Goal: Transaction & Acquisition: Purchase product/service

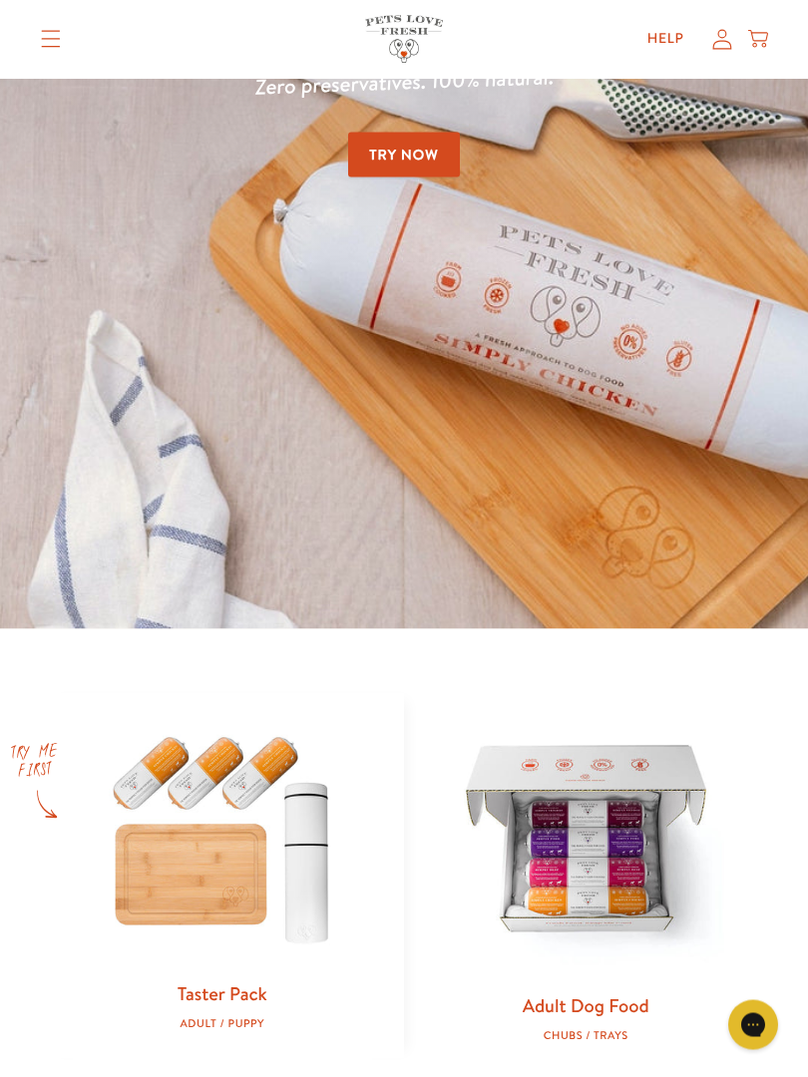
scroll to position [221, 0]
click at [572, 863] on img at bounding box center [586, 842] width 300 height 300
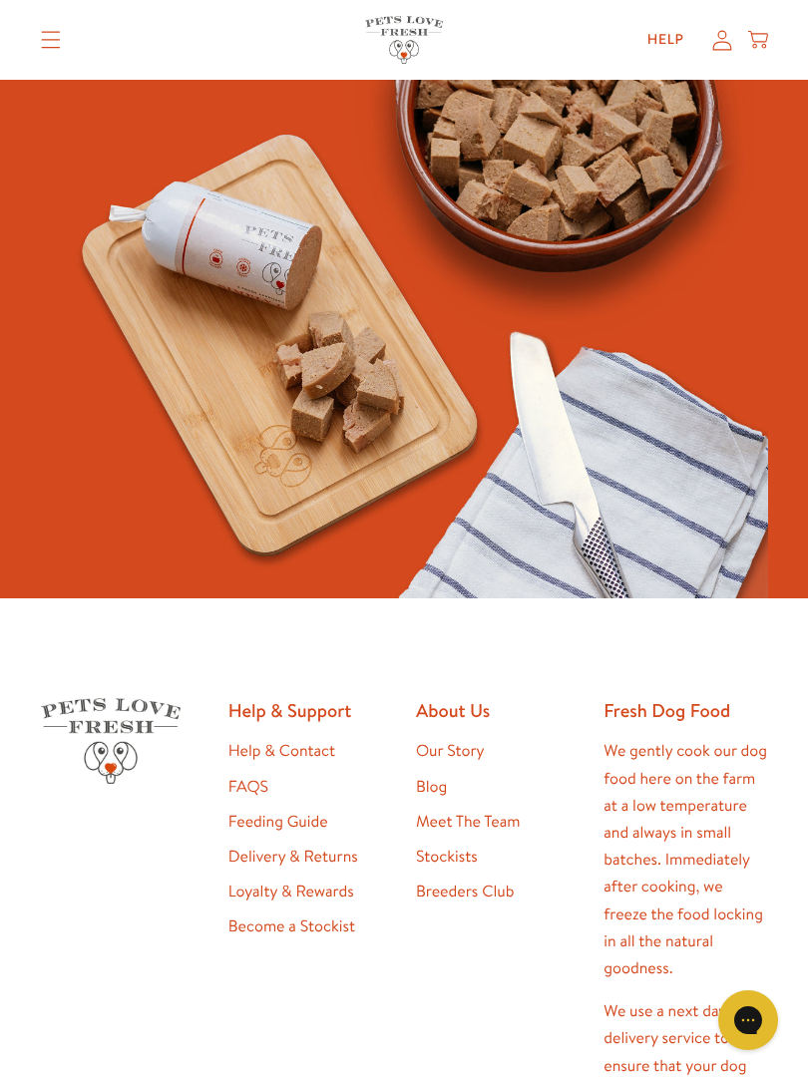
scroll to position [1414, 0]
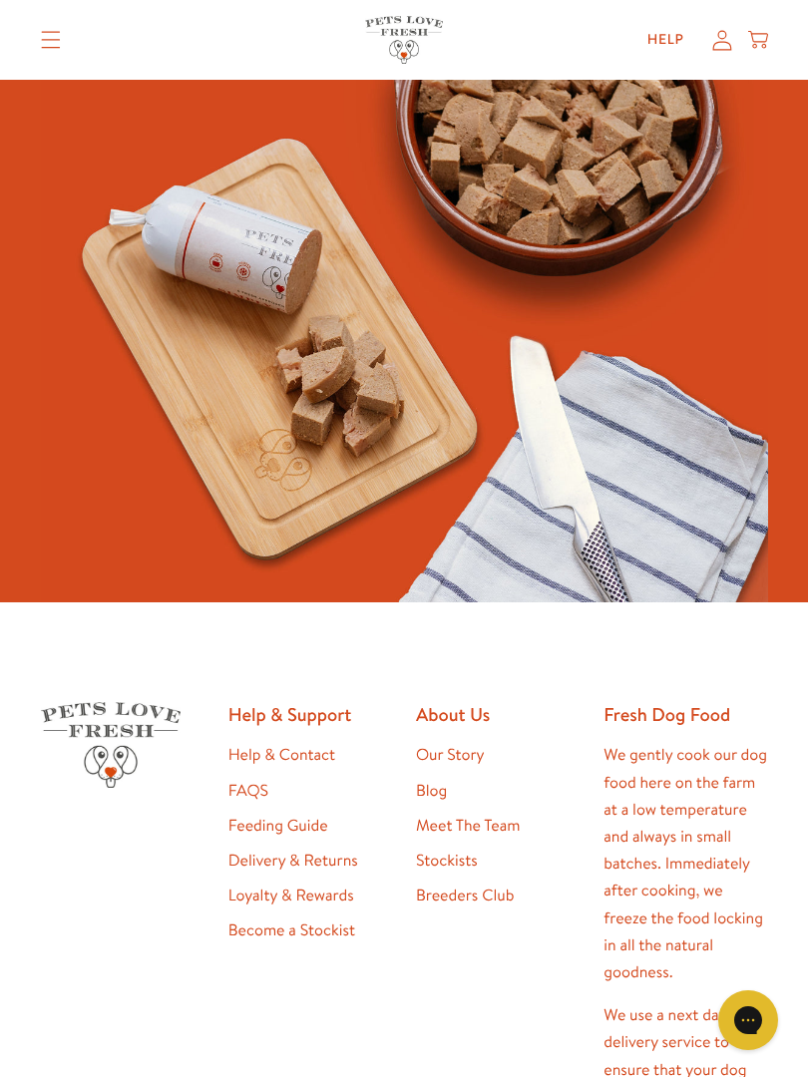
click at [312, 823] on link "Feeding Guide" at bounding box center [278, 826] width 100 height 22
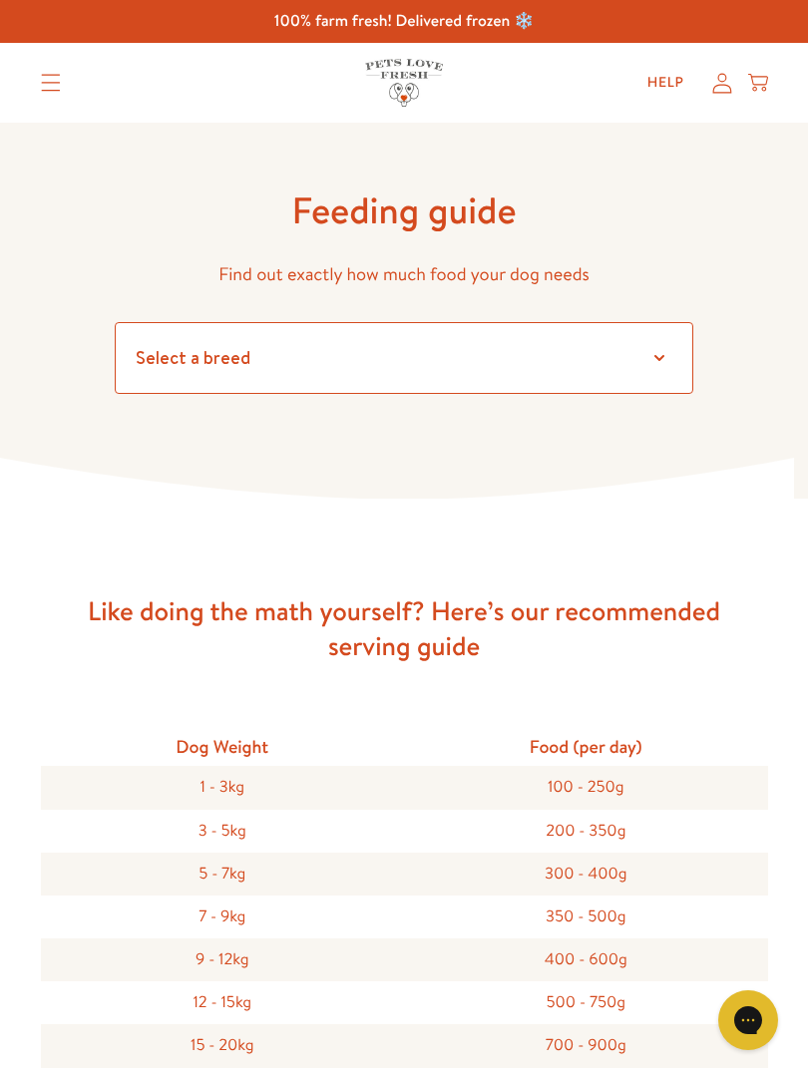
click at [659, 353] on select "Select a breed Affenpinscher Afghan hound Airedale terrier Akita Alaskan Malamu…" at bounding box center [404, 358] width 579 height 72
select select "3"
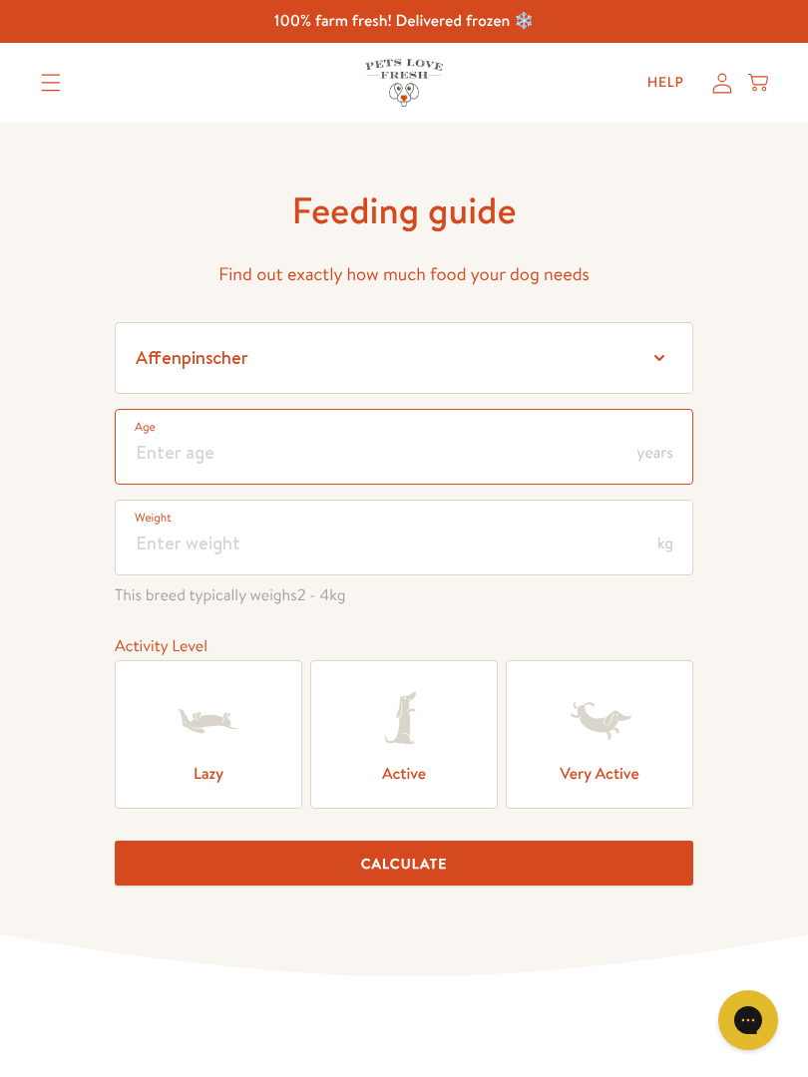
click at [632, 447] on input "number" at bounding box center [404, 447] width 579 height 76
type input "2"
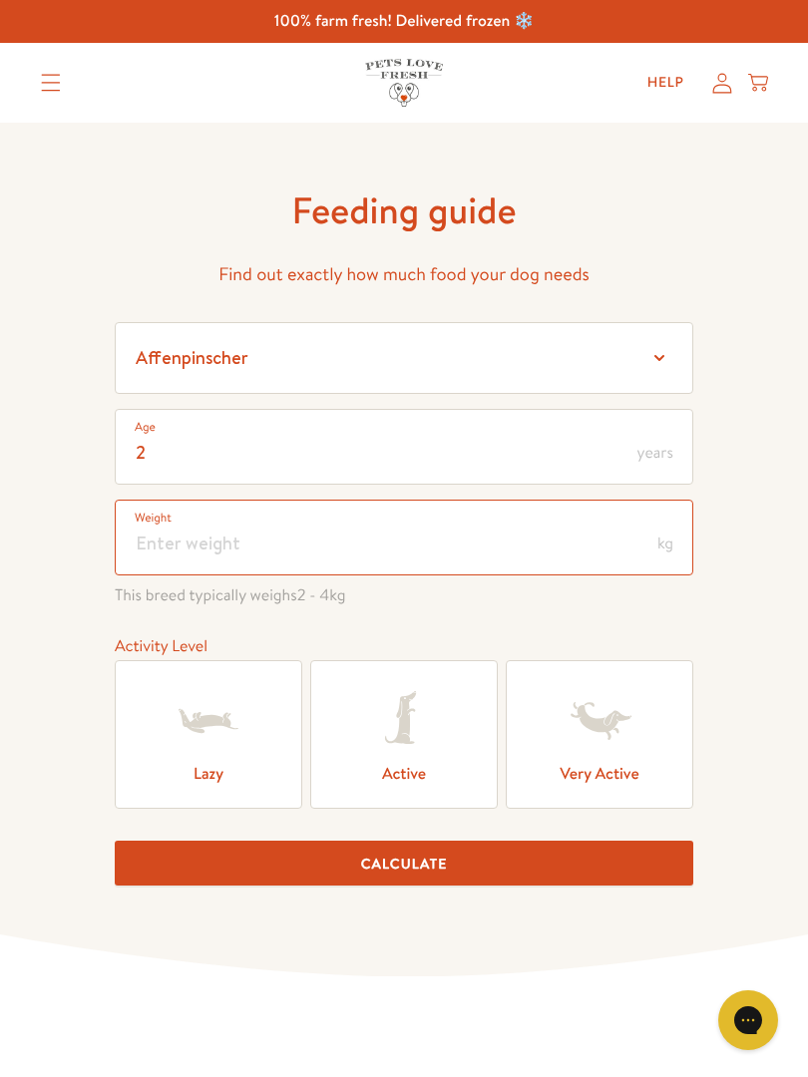
click at [290, 542] on input "number" at bounding box center [404, 538] width 579 height 76
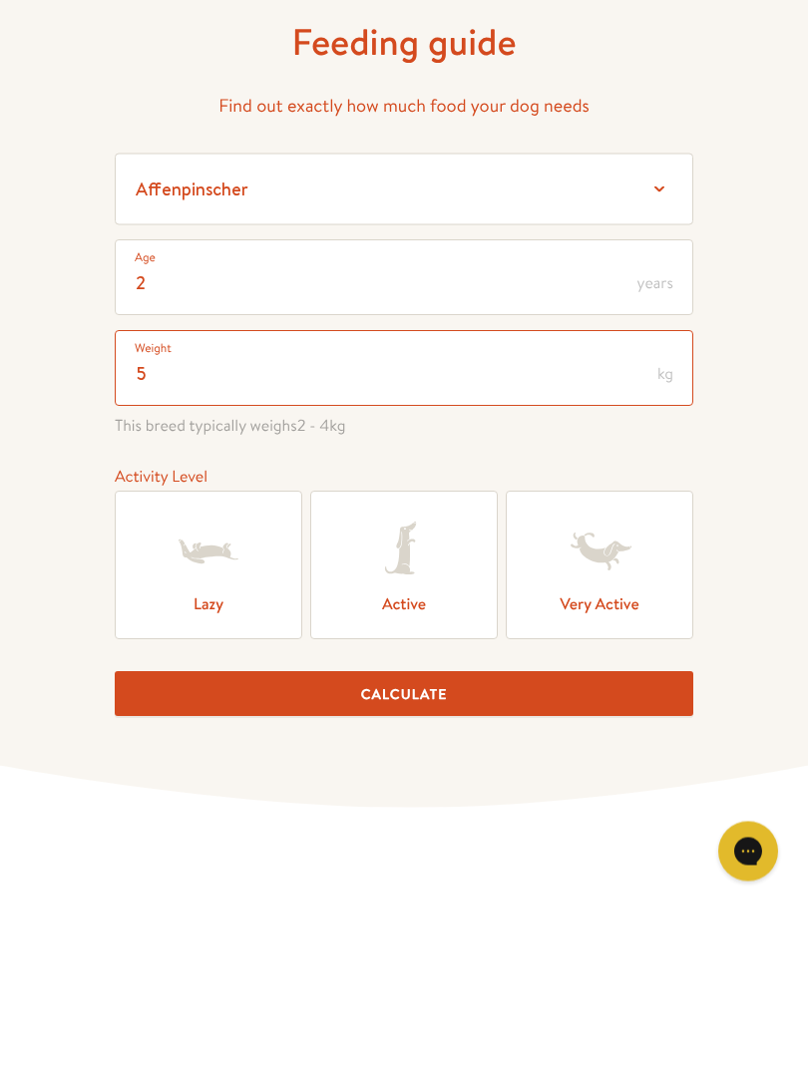
type input "5"
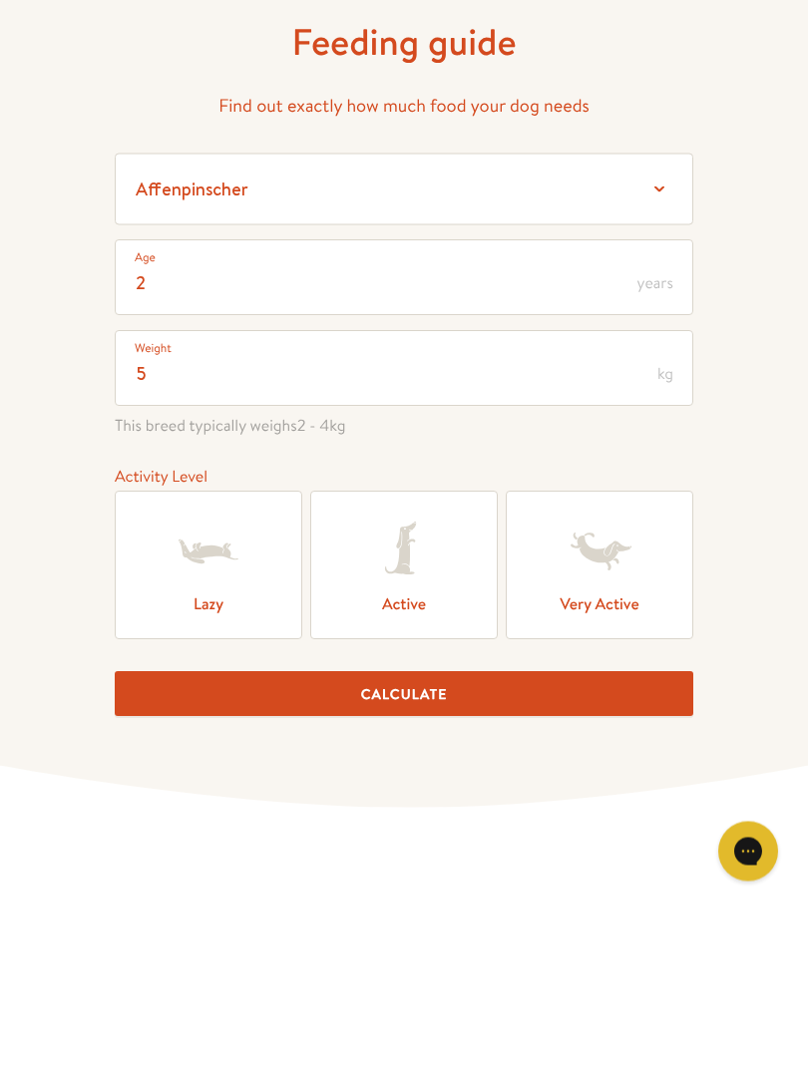
click at [437, 681] on icon at bounding box center [404, 721] width 80 height 80
click at [0, 0] on input "Active" at bounding box center [0, 0] width 0 height 0
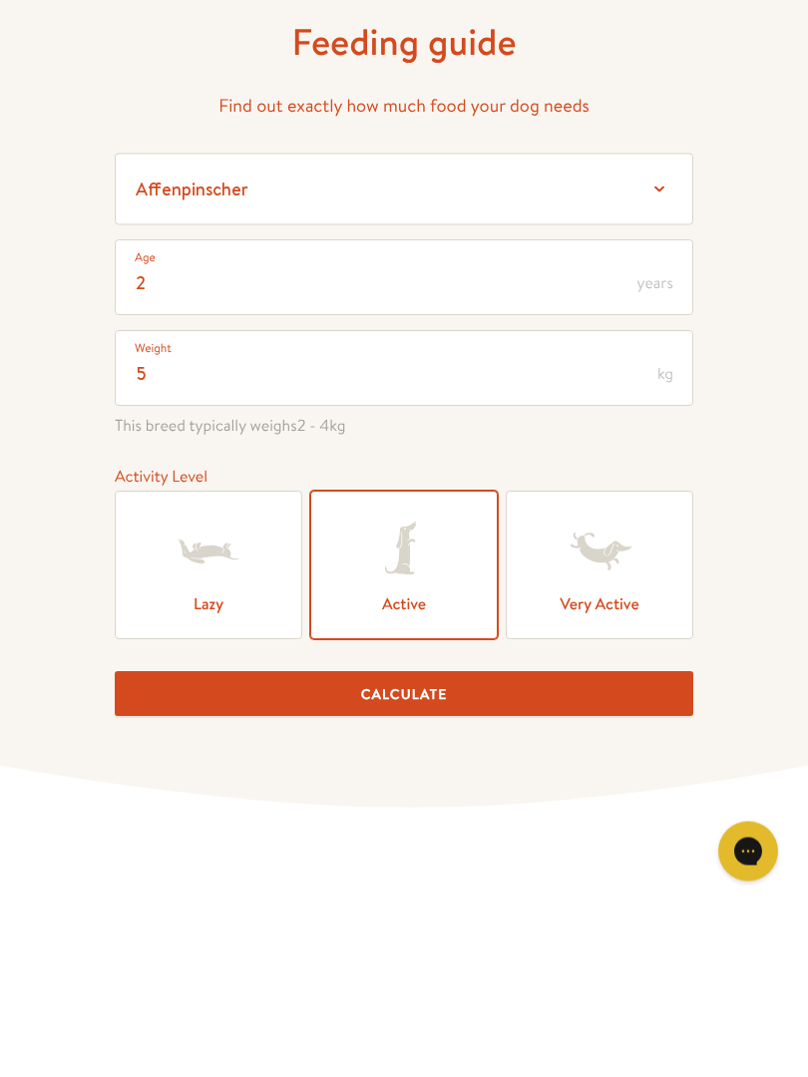
scroll to position [170, 0]
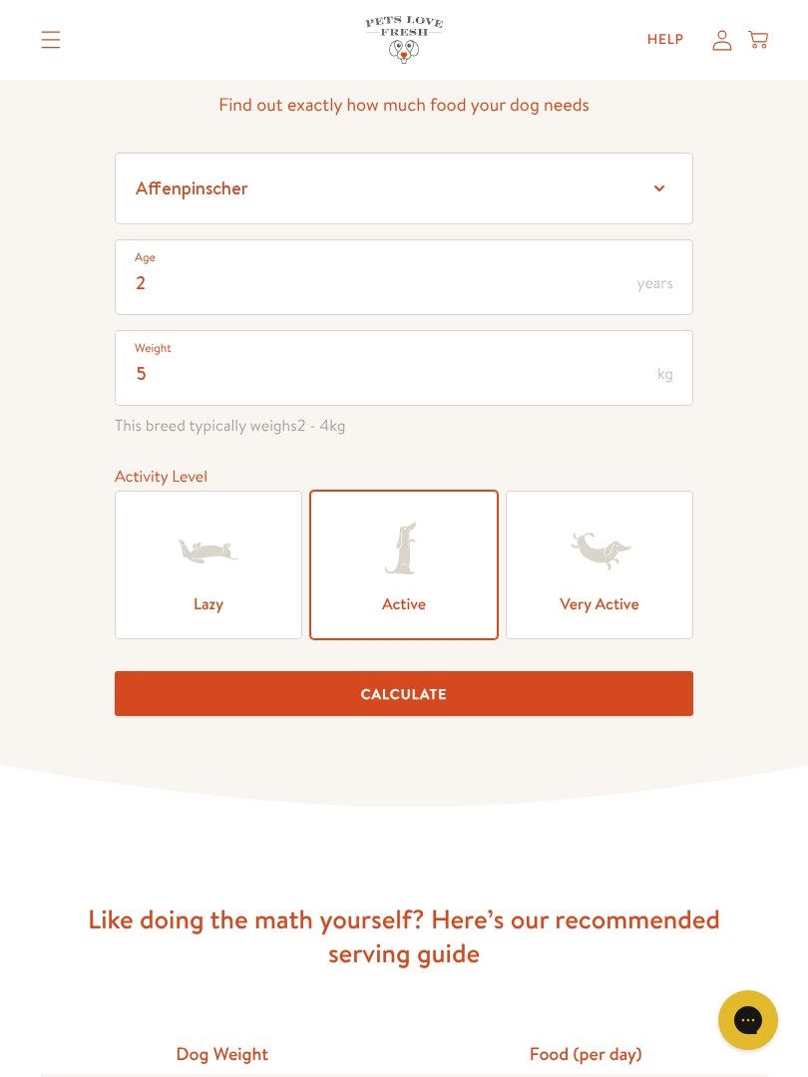
click at [471, 700] on button "Calculate" at bounding box center [404, 693] width 579 height 45
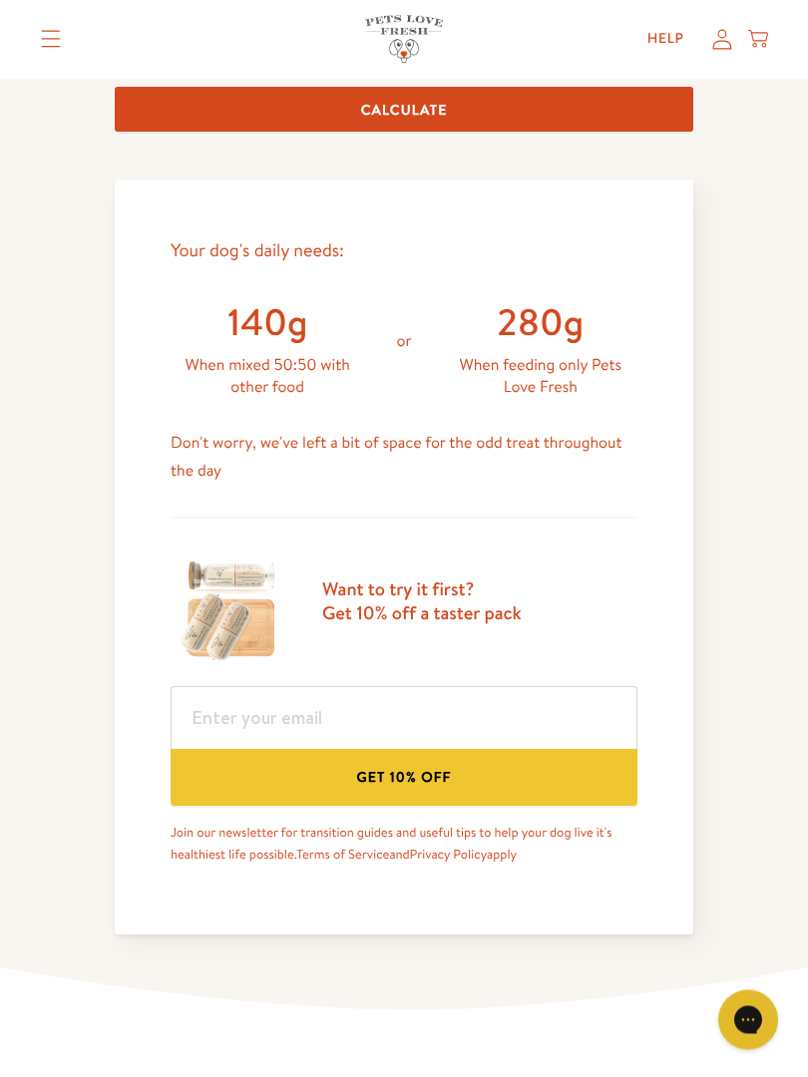
scroll to position [754, 0]
click at [439, 624] on h3 "Want to try it first? Get 10% off a taster pack" at bounding box center [422, 601] width 200 height 48
click at [430, 779] on button "Get 10% off" at bounding box center [404, 777] width 467 height 57
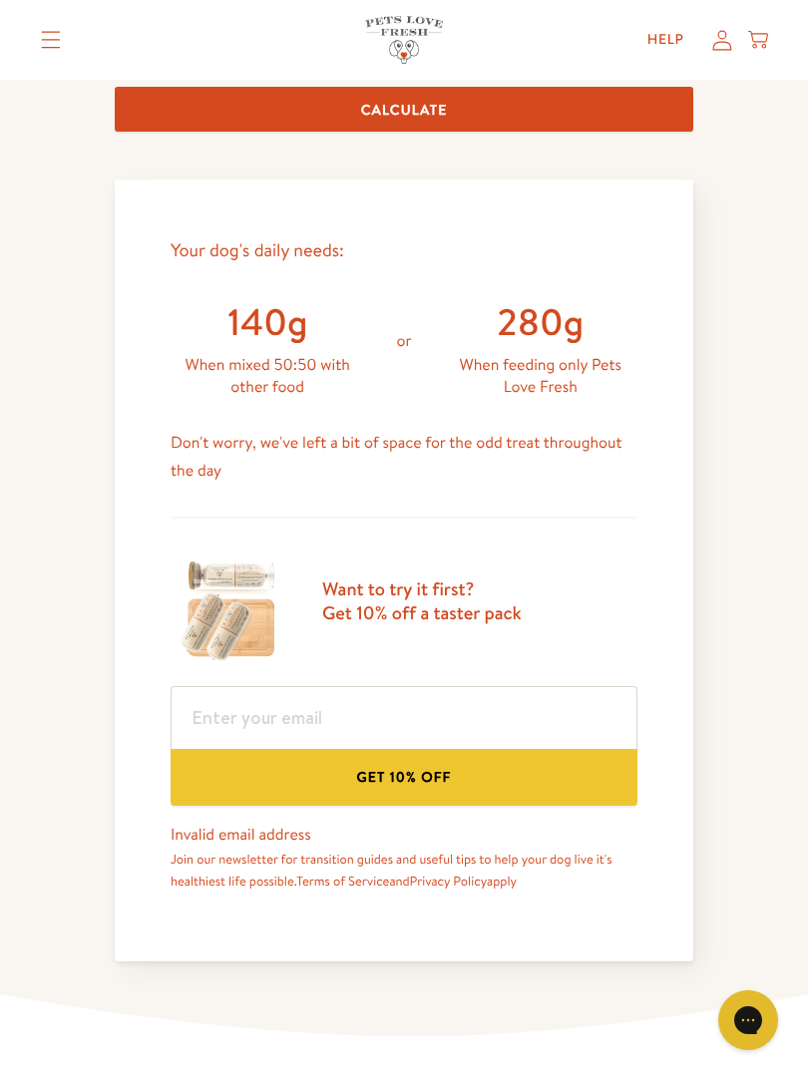
click at [404, 789] on button "Get 10% off" at bounding box center [404, 777] width 467 height 57
click at [496, 471] on p "Don't worry, we've left a bit of space for the odd treat throughout the day" at bounding box center [404, 457] width 467 height 54
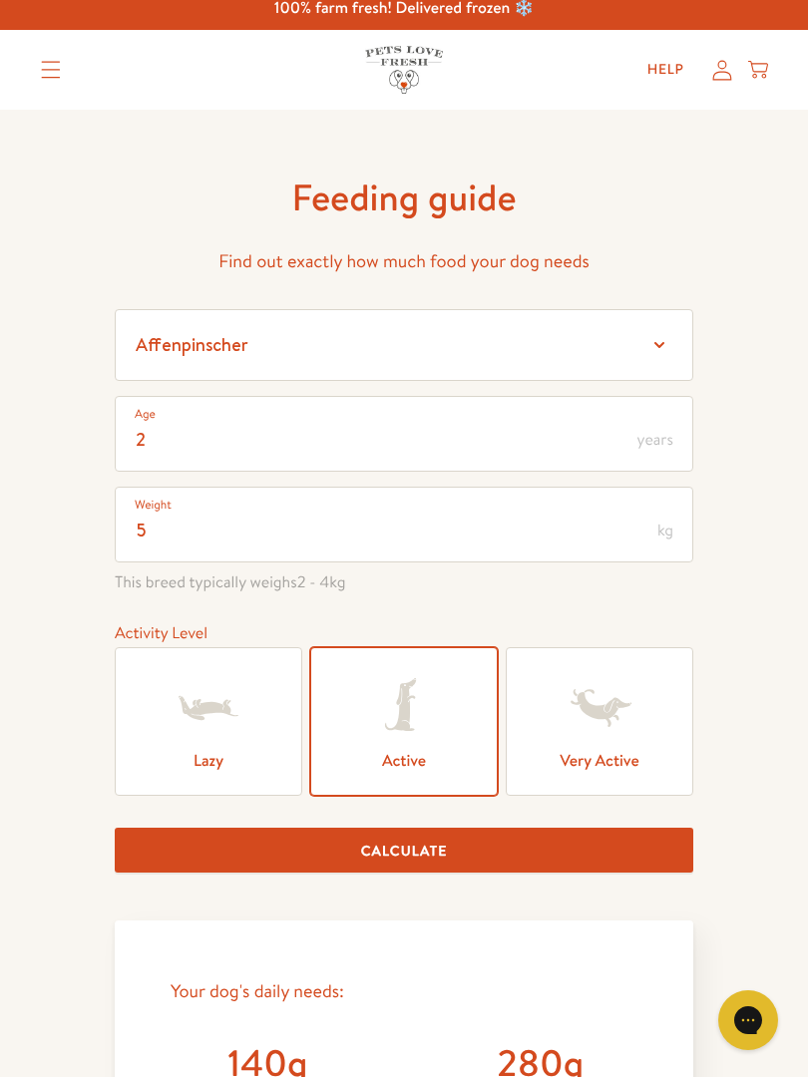
scroll to position [0, 0]
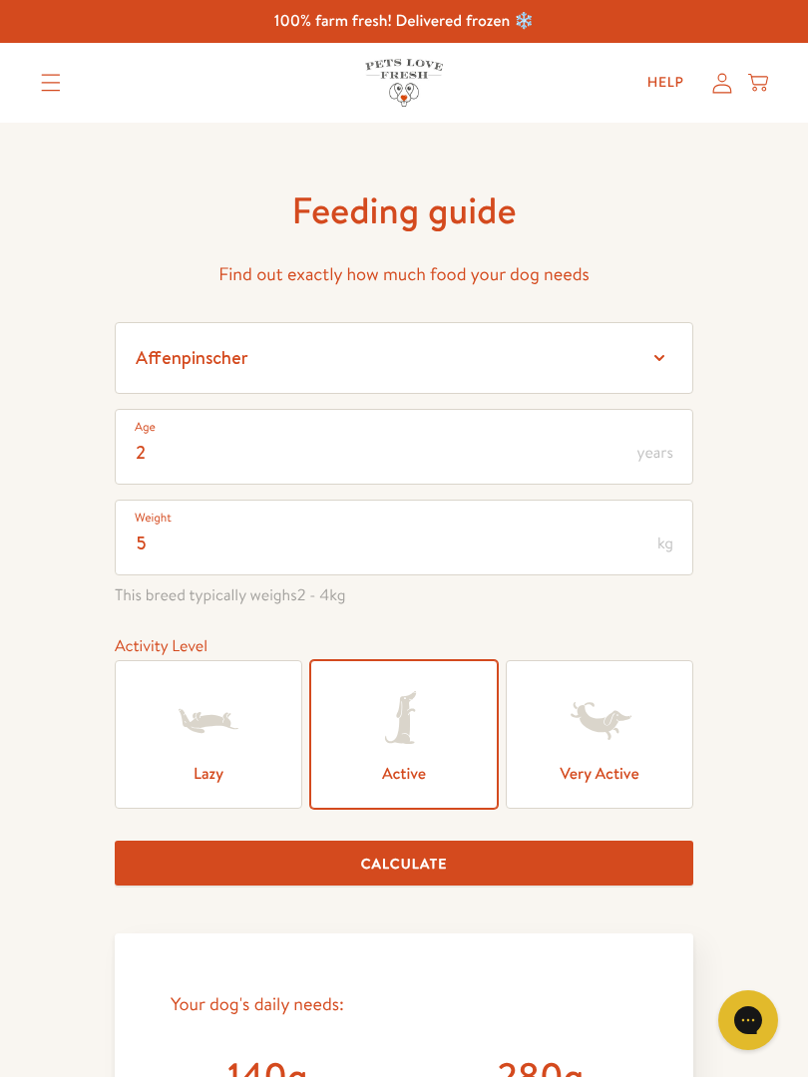
click at [48, 83] on icon "Translation missing: en.sections.header.menu" at bounding box center [50, 83] width 19 height 17
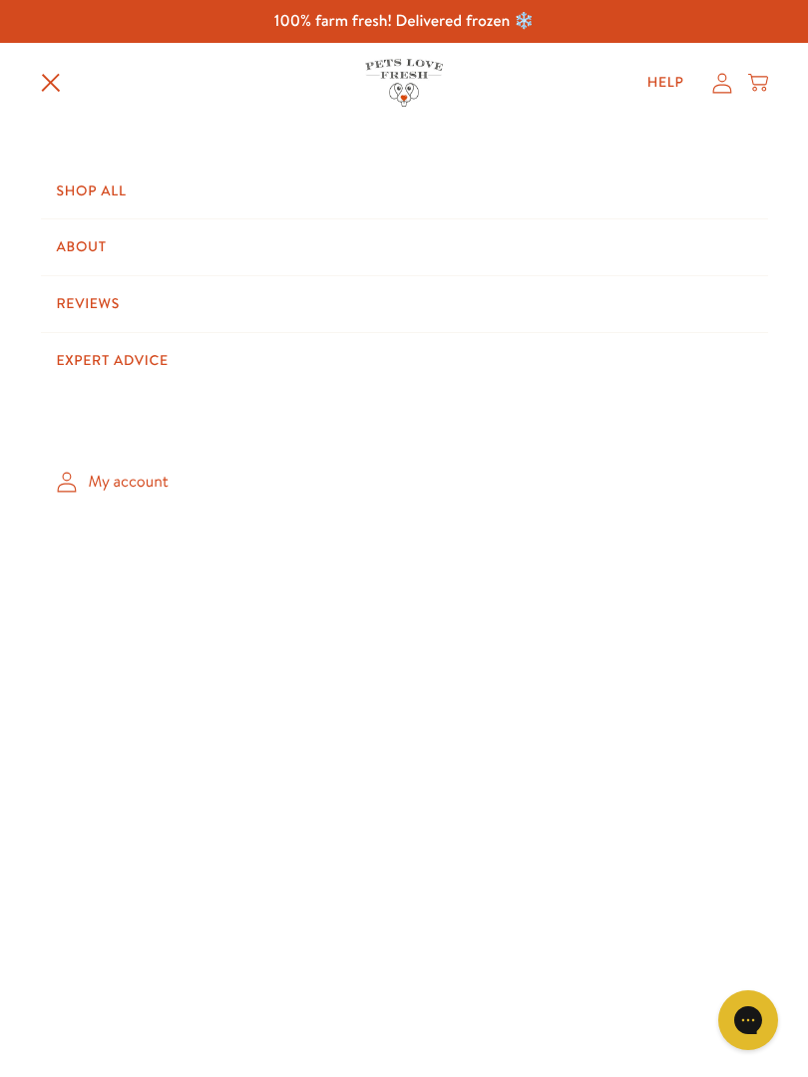
click at [116, 191] on link "Shop All" at bounding box center [404, 192] width 727 height 56
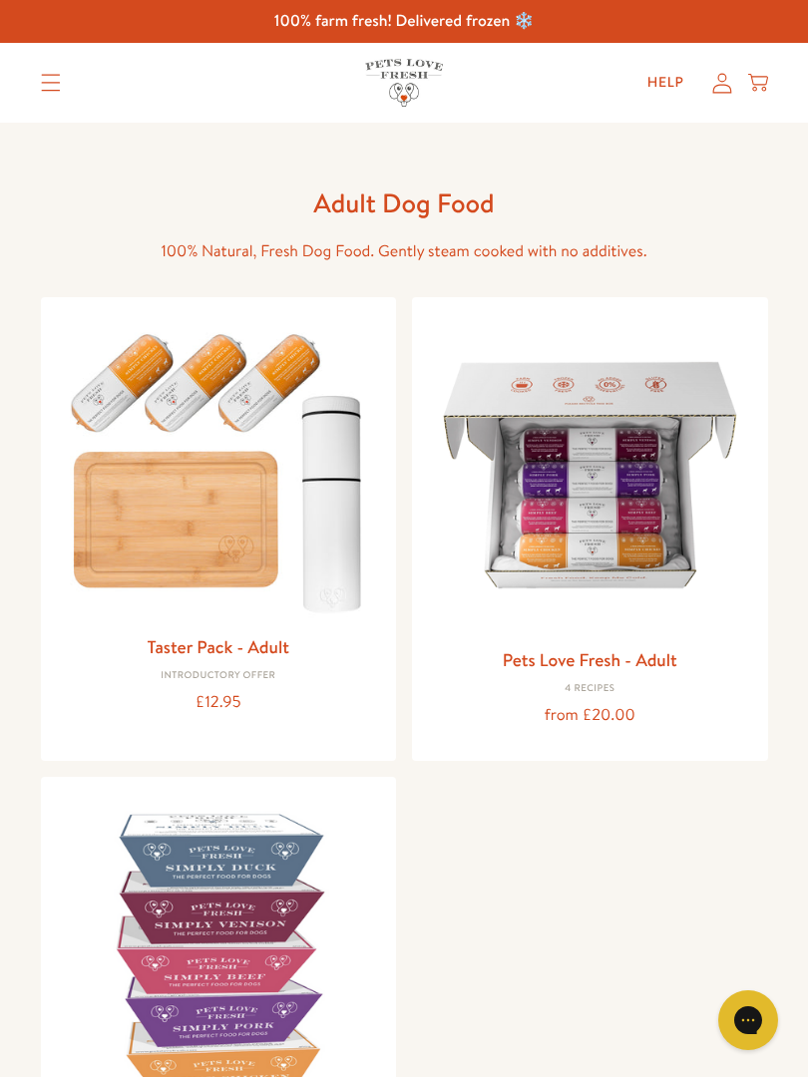
click at [611, 509] on img at bounding box center [590, 475] width 324 height 324
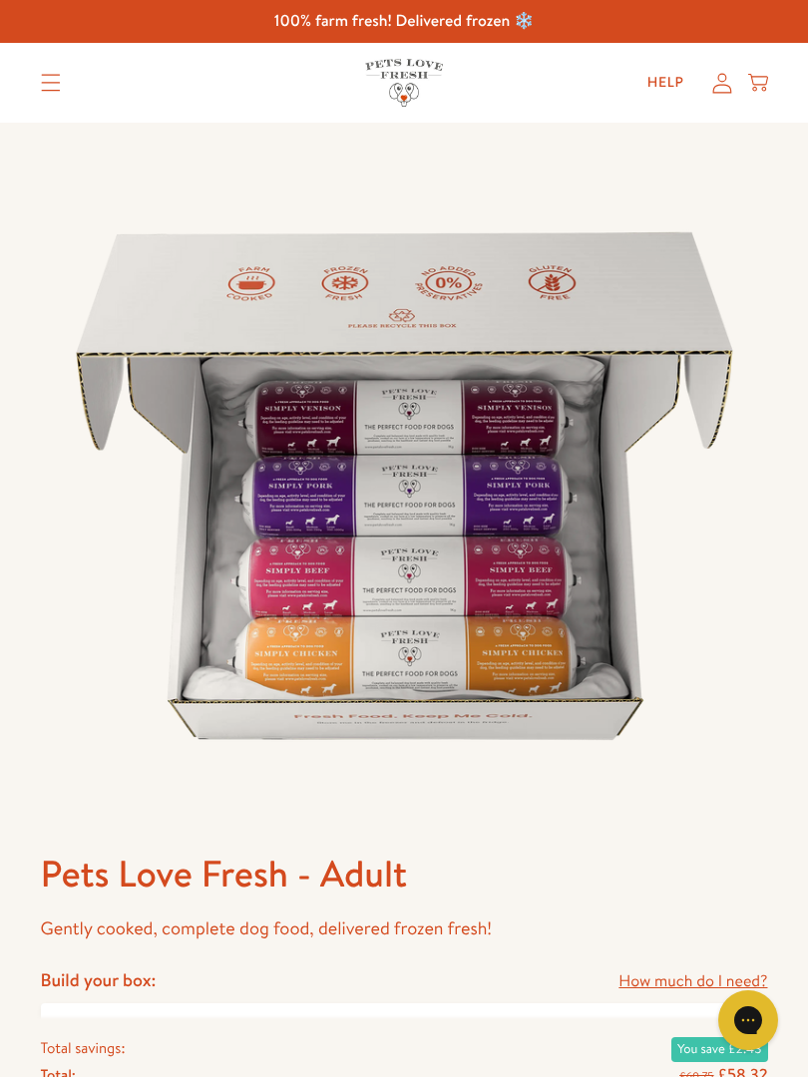
click at [113, 989] on h4 "Build your box:" at bounding box center [99, 980] width 116 height 23
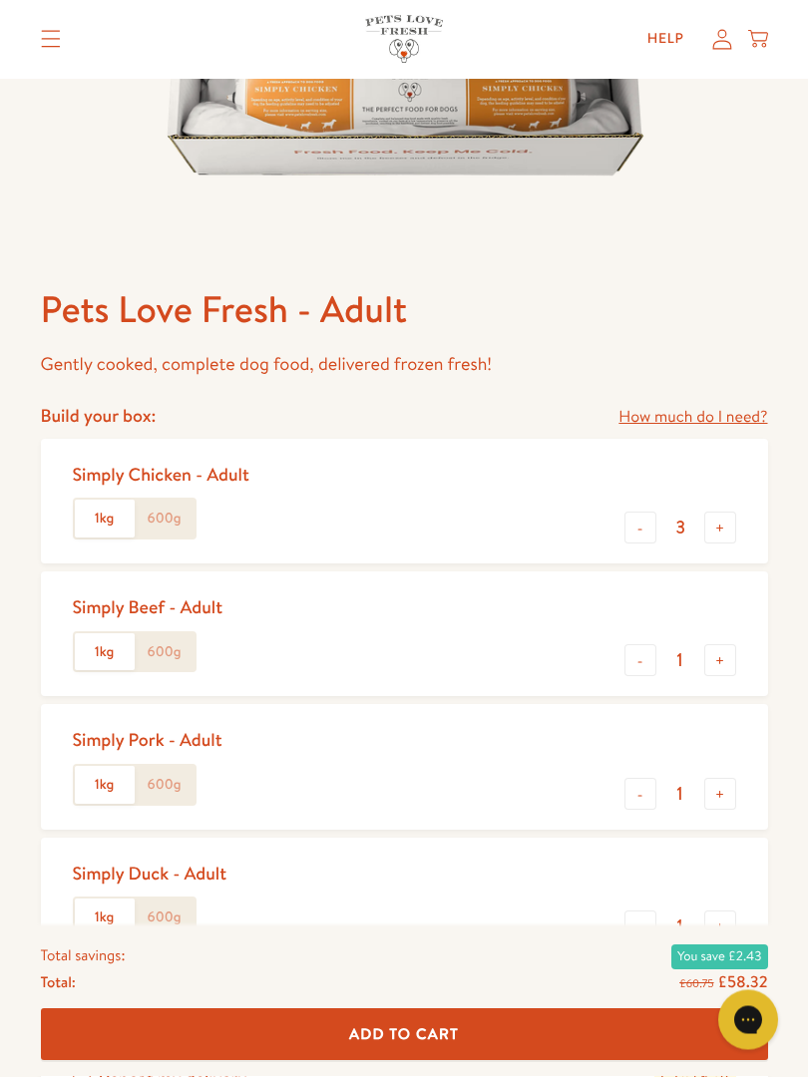
scroll to position [565, 0]
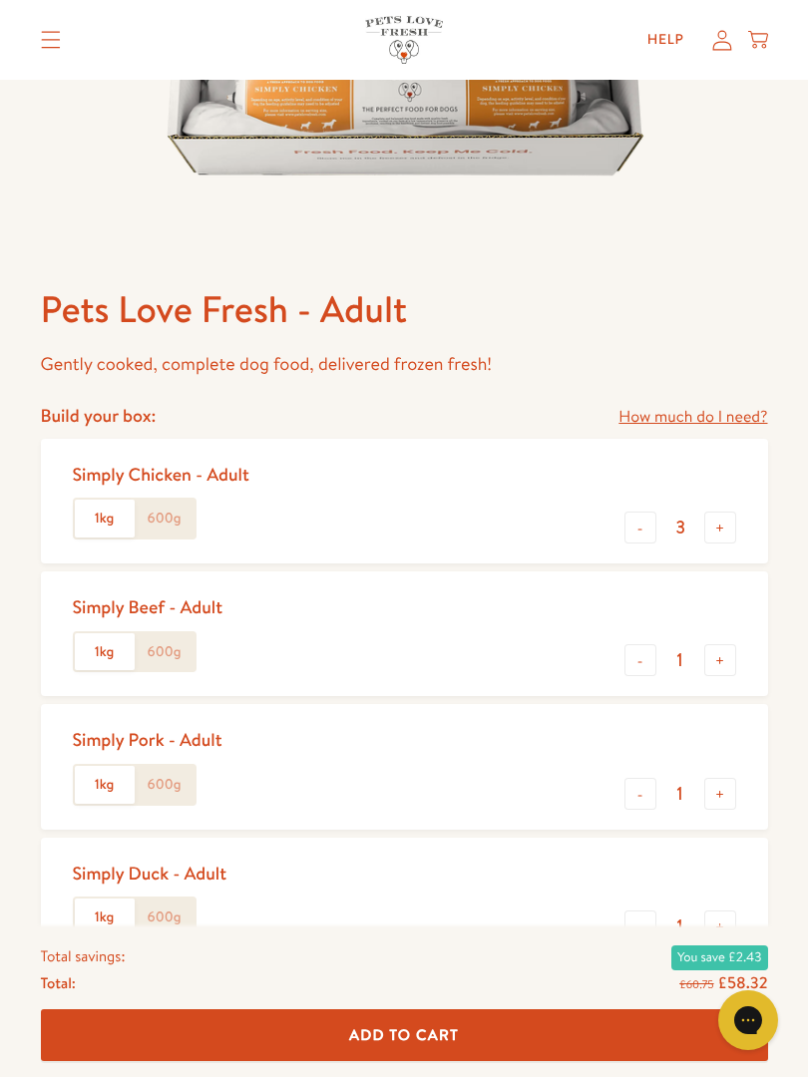
click at [732, 414] on link "How much do I need?" at bounding box center [693, 417] width 149 height 27
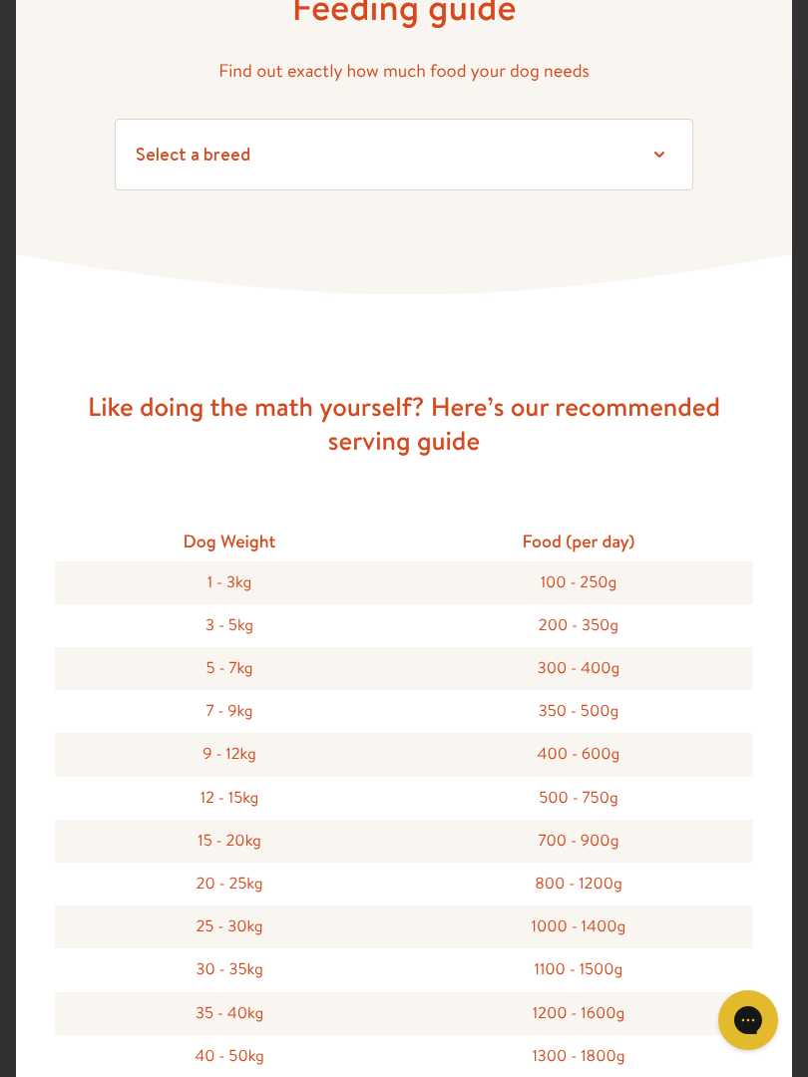
scroll to position [98, 0]
click at [693, 462] on div "Like doing the math yourself? Here’s our recommended serving guide Dog Weight F…" at bounding box center [404, 787] width 698 height 989
click at [687, 332] on div "Like doing the math yourself? Here’s our recommended serving guide Dog Weight F…" at bounding box center [404, 787] width 698 height 989
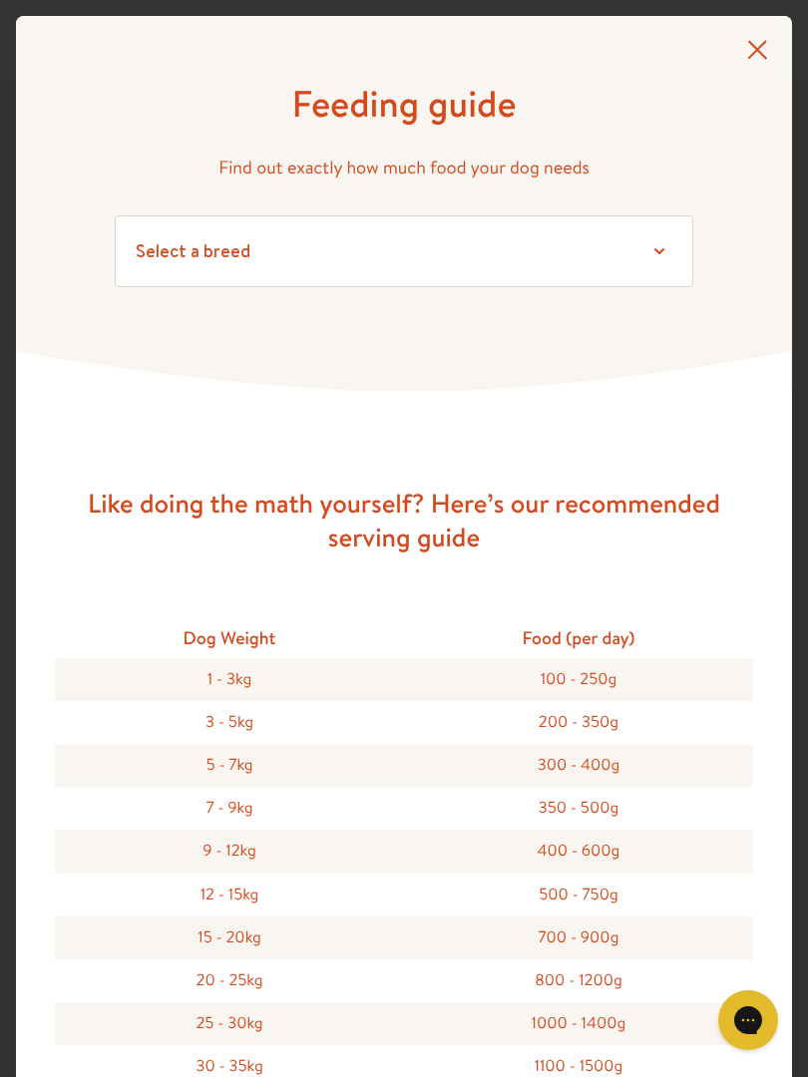
scroll to position [0, 0]
click at [755, 48] on icon at bounding box center [757, 49] width 20 height 19
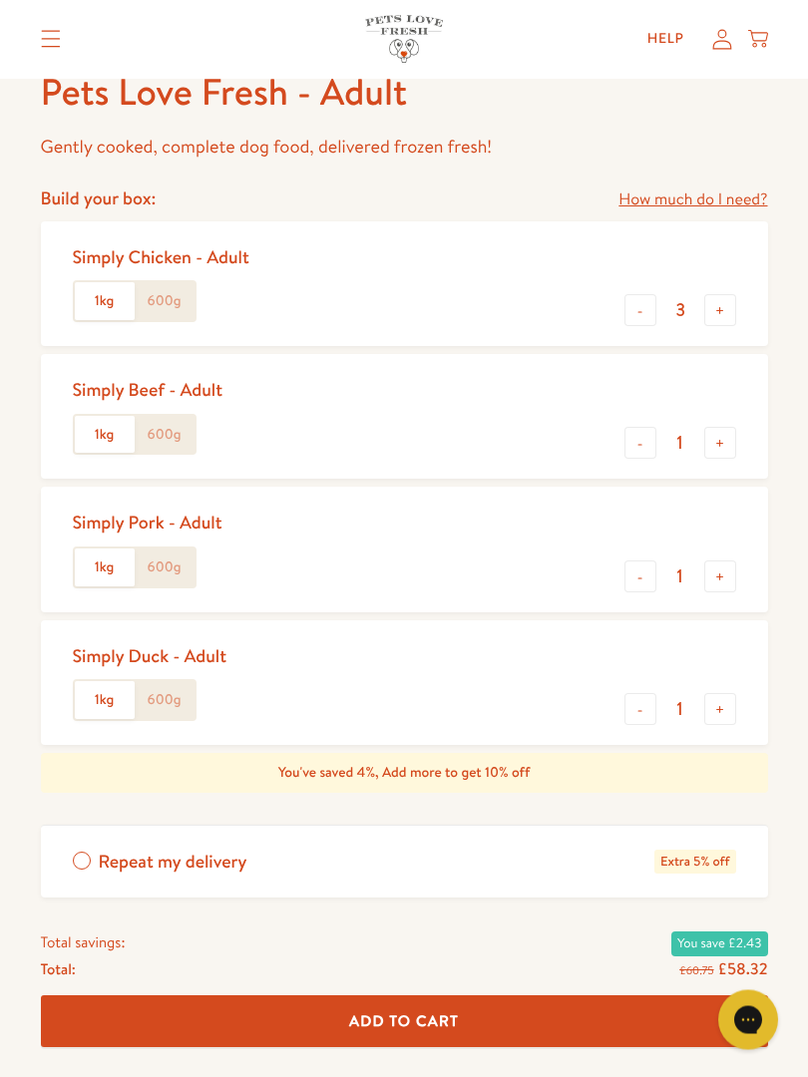
scroll to position [782, 0]
click at [721, 439] on button "+" at bounding box center [720, 443] width 32 height 32
type input "2"
click at [717, 564] on button "+" at bounding box center [720, 577] width 32 height 32
type input "2"
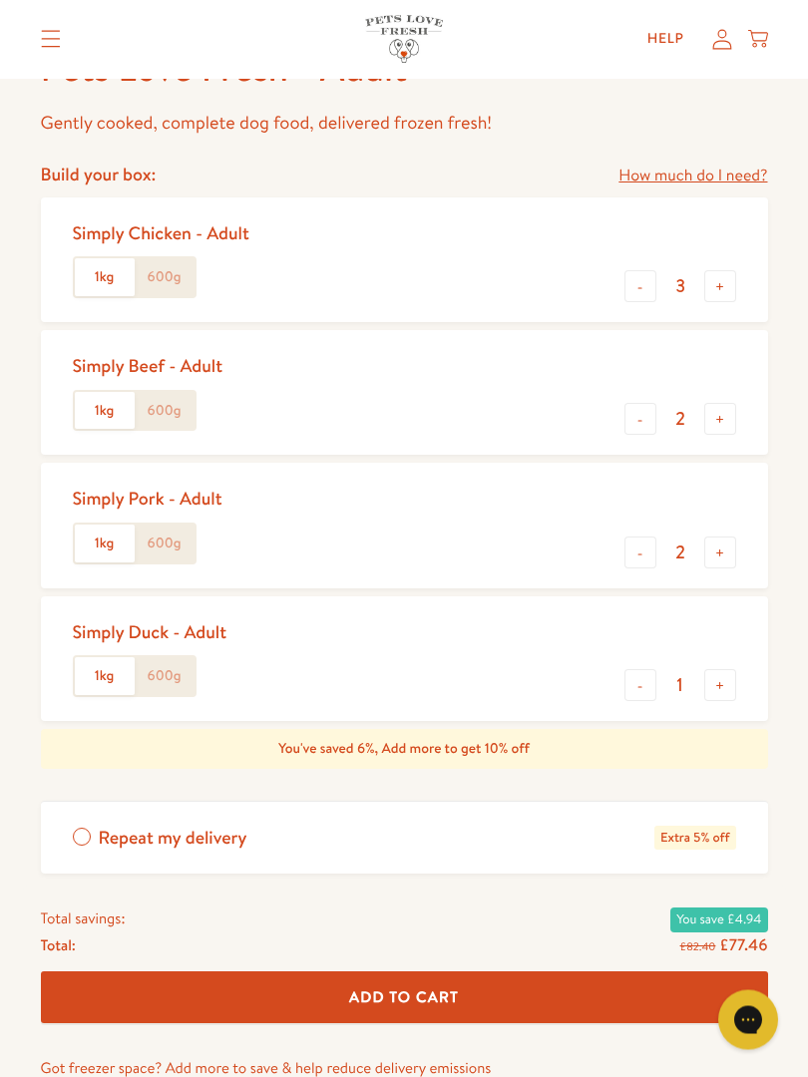
scroll to position [806, 0]
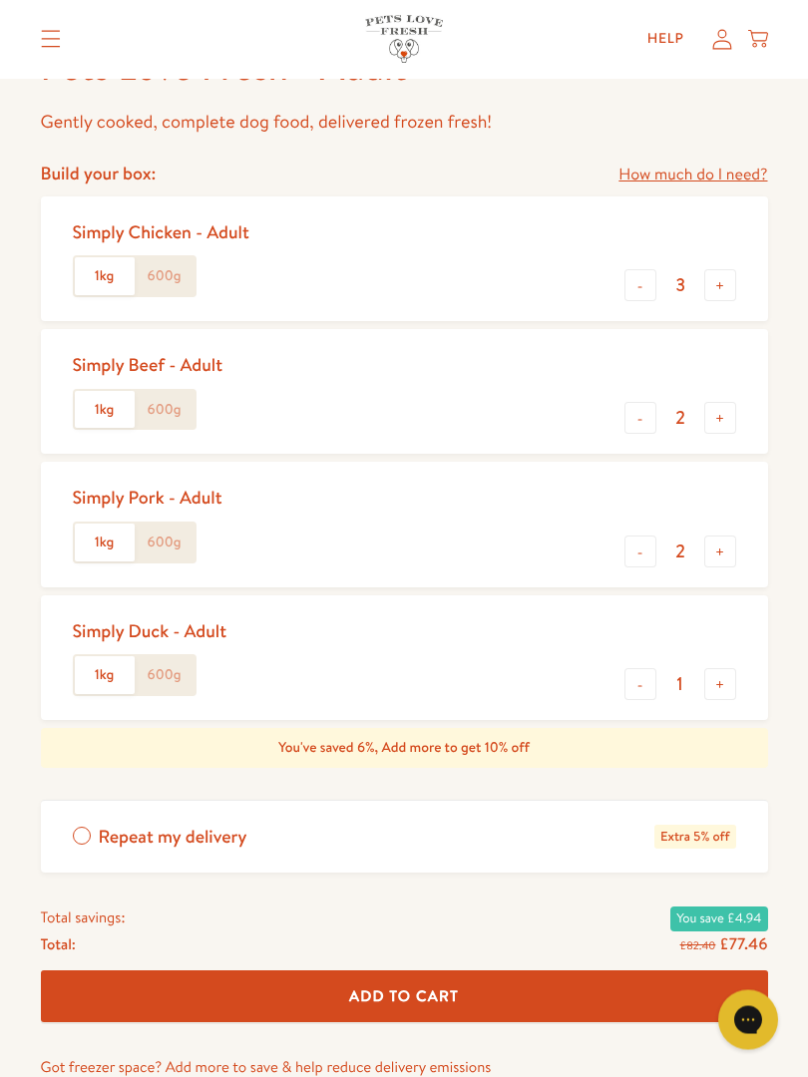
click at [641, 283] on button "-" at bounding box center [641, 286] width 32 height 32
type input "2"
click at [652, 402] on button "-" at bounding box center [641, 418] width 32 height 32
type input "1"
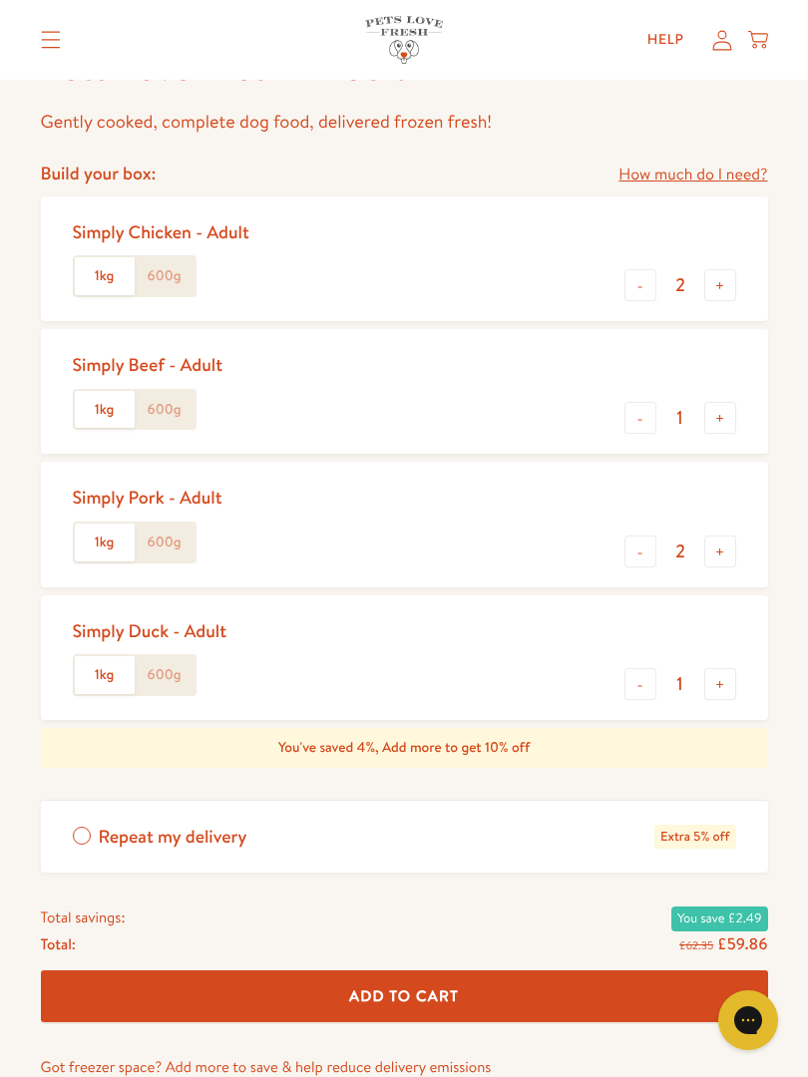
click at [636, 679] on button "-" at bounding box center [641, 684] width 32 height 32
type input "0"
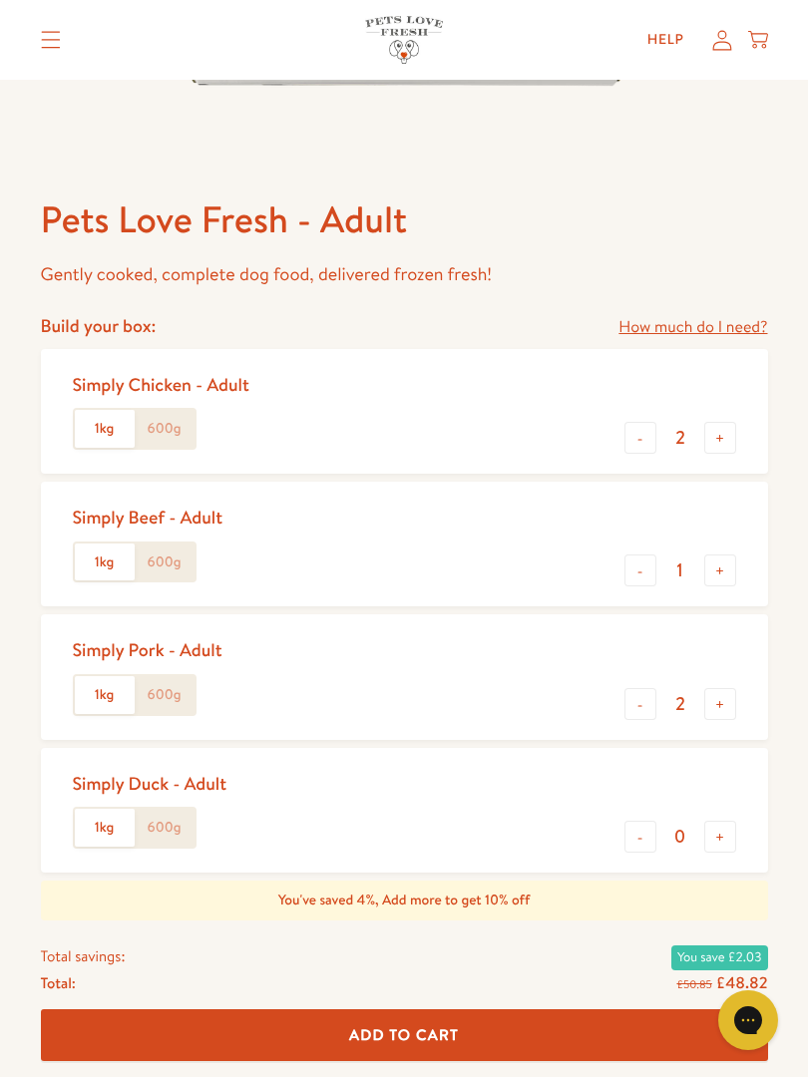
scroll to position [653, 0]
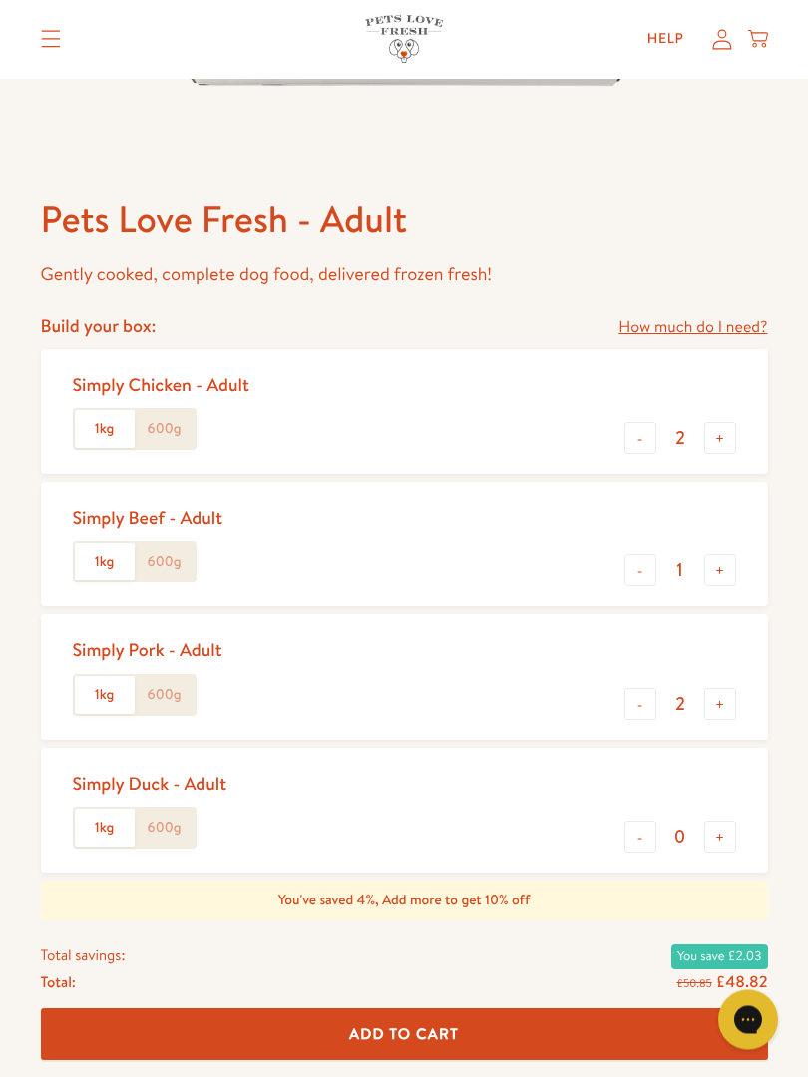
click at [644, 437] on button "-" at bounding box center [641, 439] width 32 height 32
type input "1"
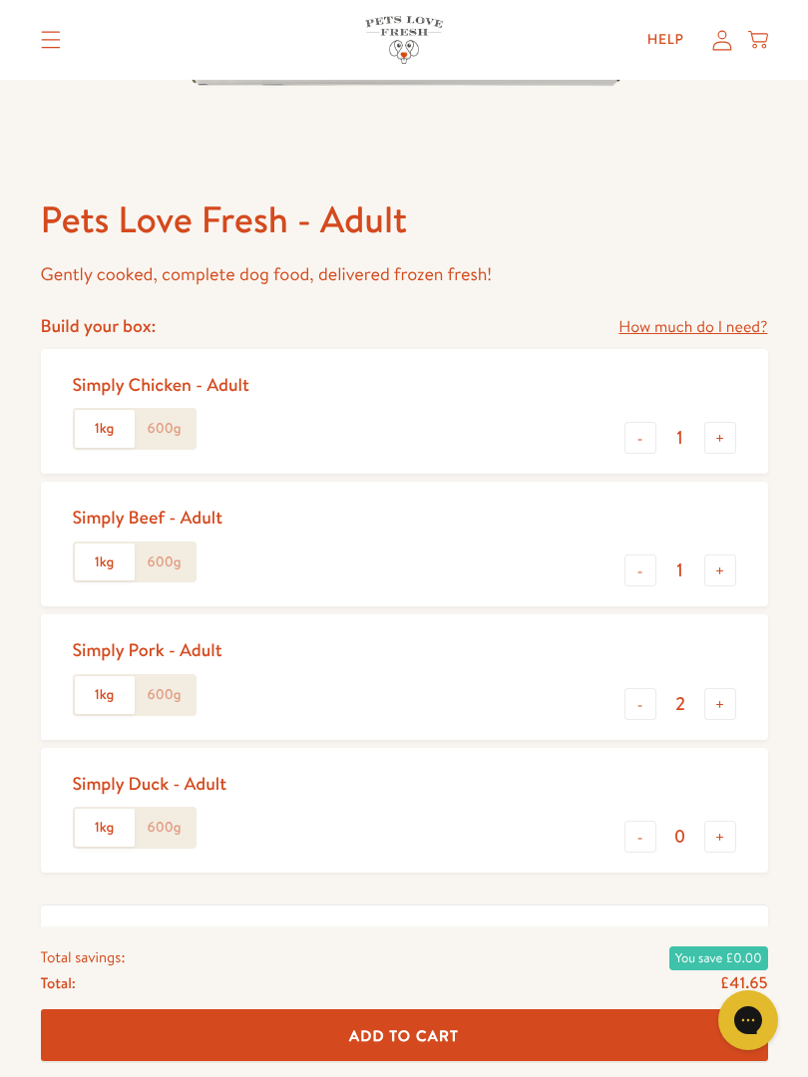
click at [176, 425] on label "600g" at bounding box center [165, 429] width 60 height 38
click at [0, 0] on input "600g" at bounding box center [0, 0] width 0 height 0
click at [174, 568] on label "600g" at bounding box center [165, 563] width 60 height 38
click at [0, 0] on input "600g" at bounding box center [0, 0] width 0 height 0
click at [643, 565] on button "-" at bounding box center [641, 571] width 32 height 32
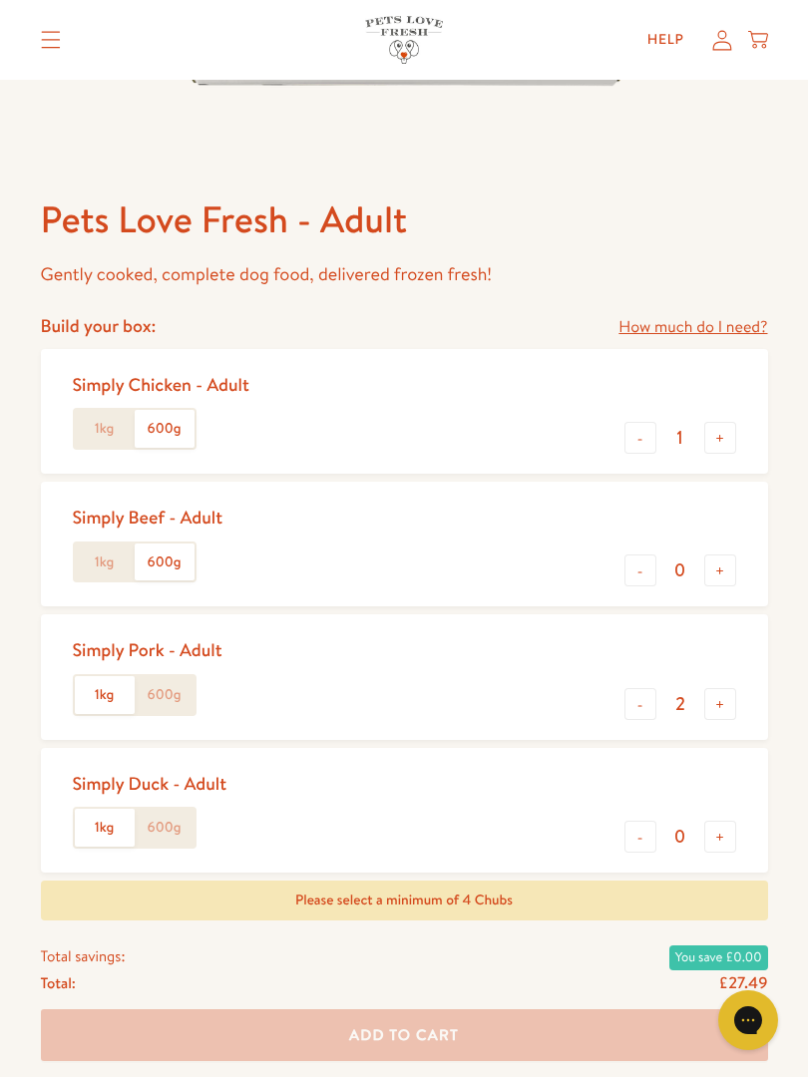
click at [639, 573] on button "-" at bounding box center [641, 571] width 32 height 32
click at [722, 570] on button "+" at bounding box center [720, 571] width 32 height 32
type input "1"
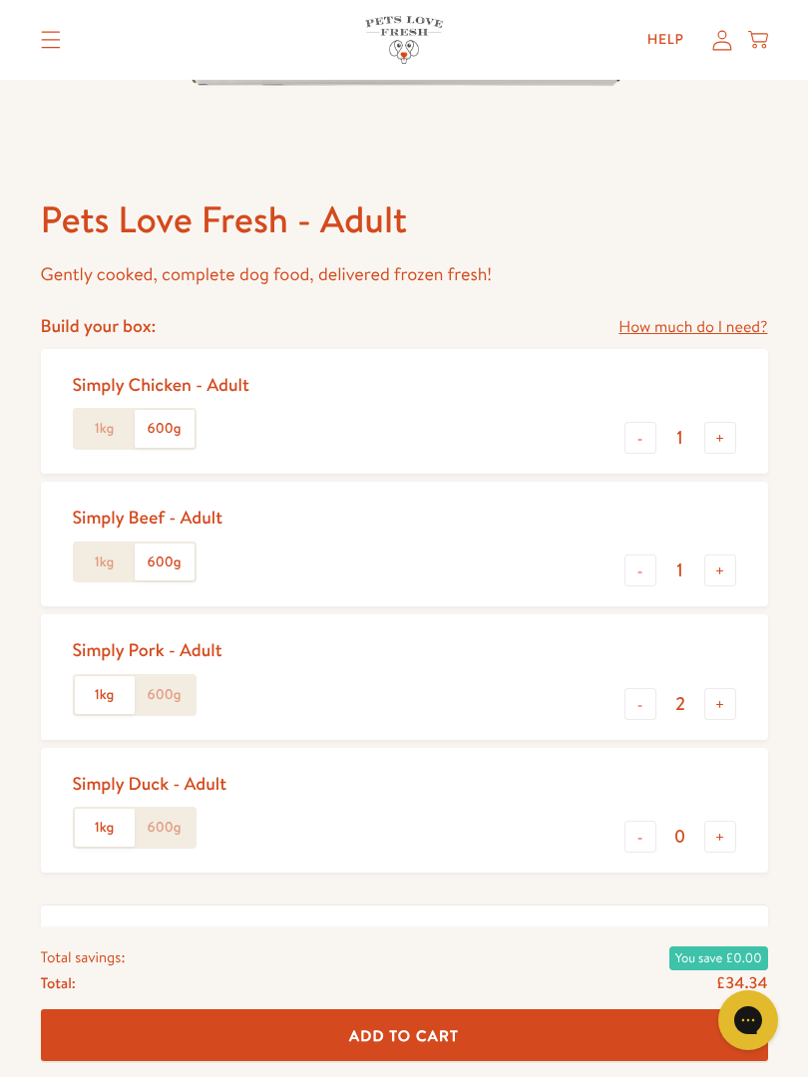
click at [711, 706] on button "+" at bounding box center [720, 704] width 32 height 32
click at [650, 701] on button "-" at bounding box center [641, 704] width 32 height 32
click at [647, 699] on button "-" at bounding box center [641, 704] width 32 height 32
type input "1"
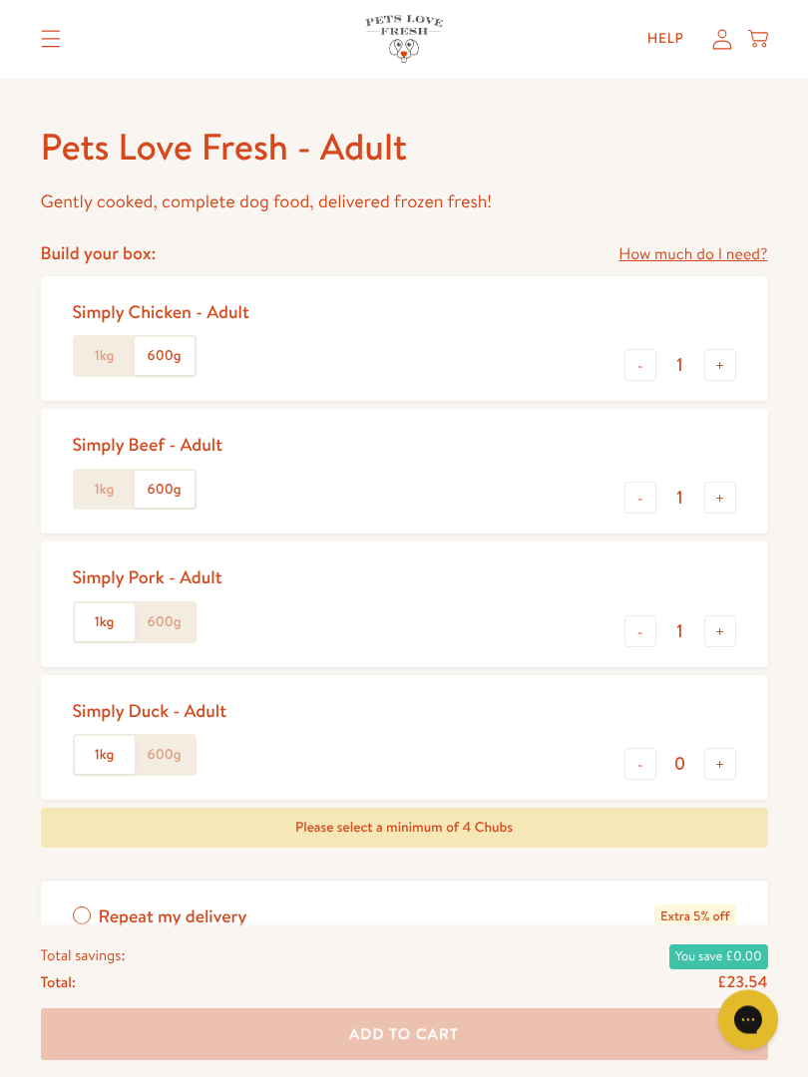
scroll to position [727, 0]
click at [715, 363] on button "+" at bounding box center [720, 365] width 32 height 32
type input "2"
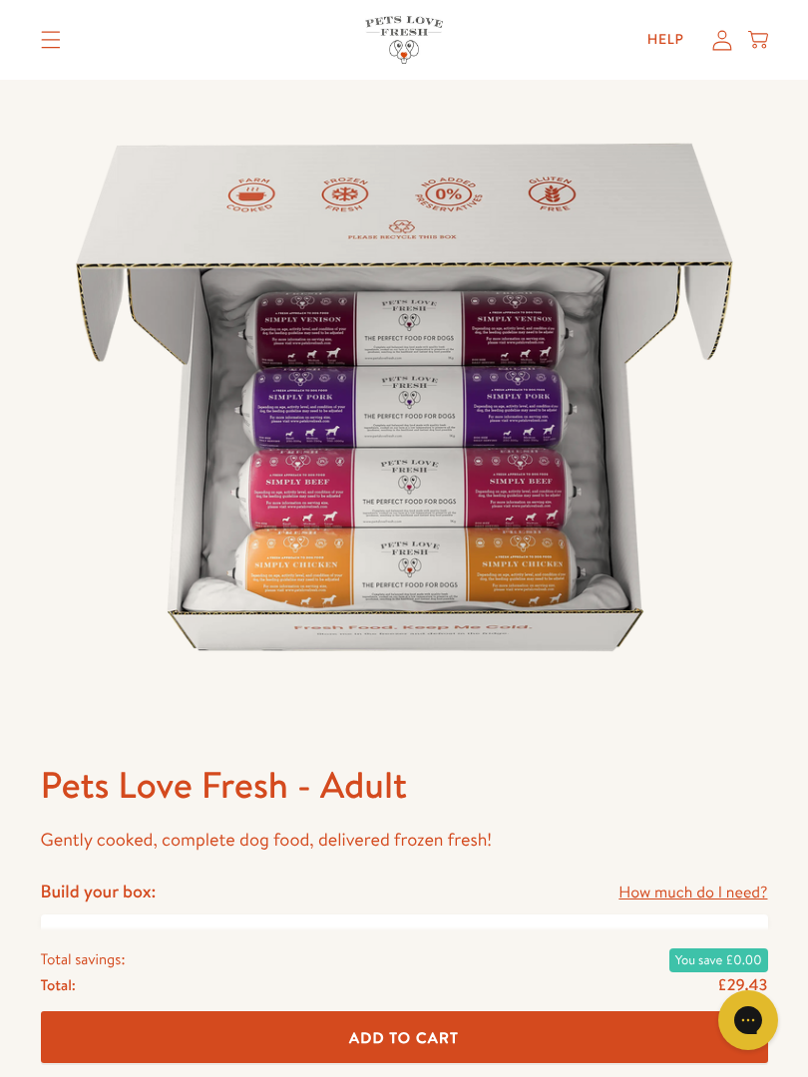
scroll to position [0, 0]
